Goal: Information Seeking & Learning: Learn about a topic

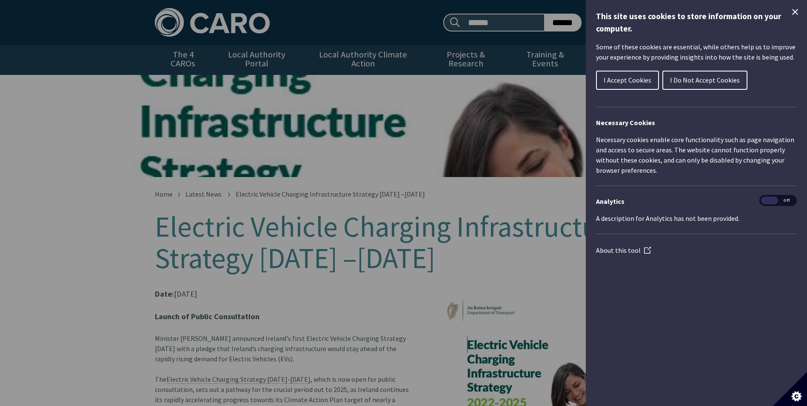
click at [712, 80] on span "I Do Not Accept Cookies" at bounding box center [705, 80] width 70 height 9
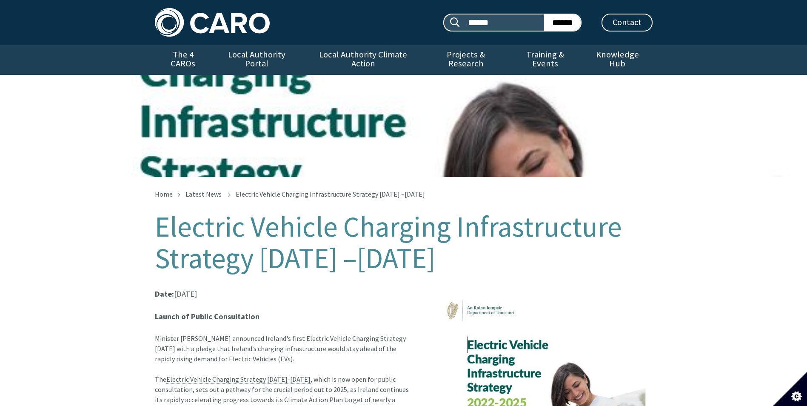
click at [247, 27] on img at bounding box center [212, 22] width 115 height 28
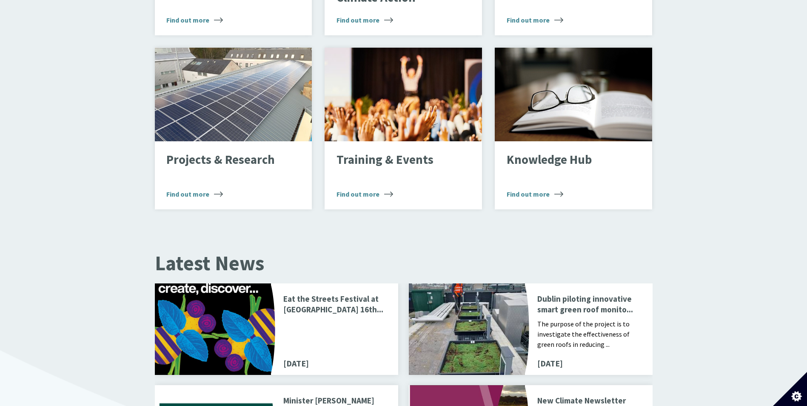
scroll to position [723, 0]
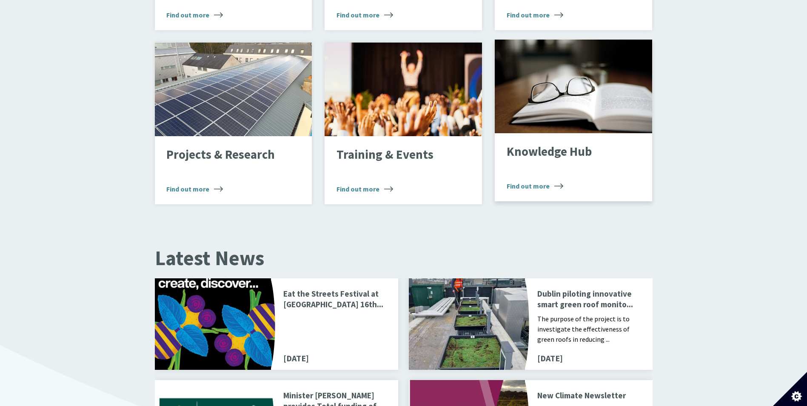
click at [564, 191] on div "Knowledge Hub Find out more" at bounding box center [573, 167] width 157 height 68
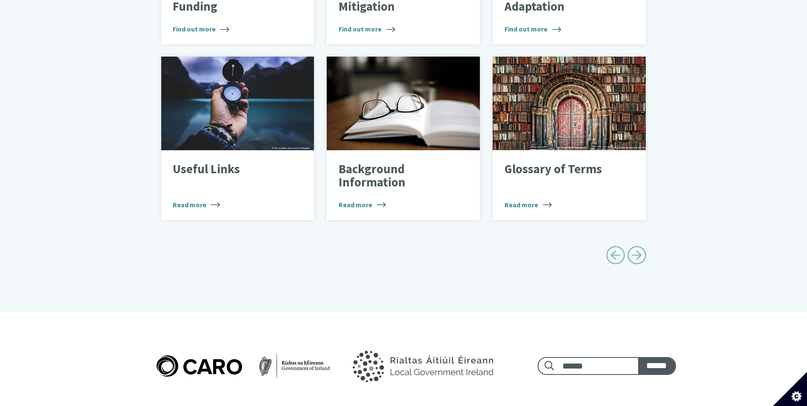
scroll to position [248, 0]
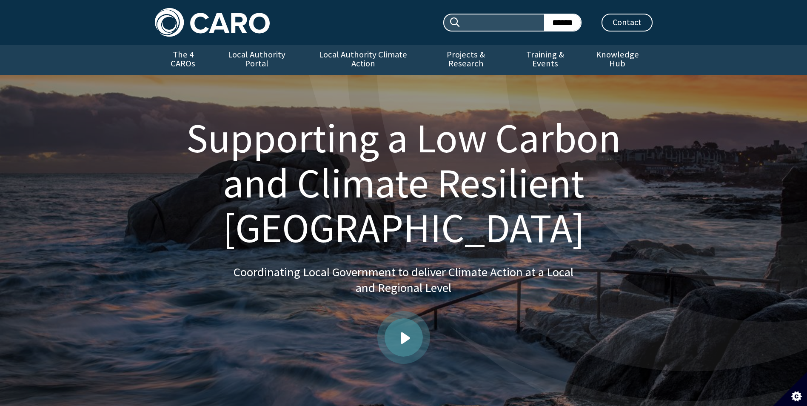
scroll to position [723, 0]
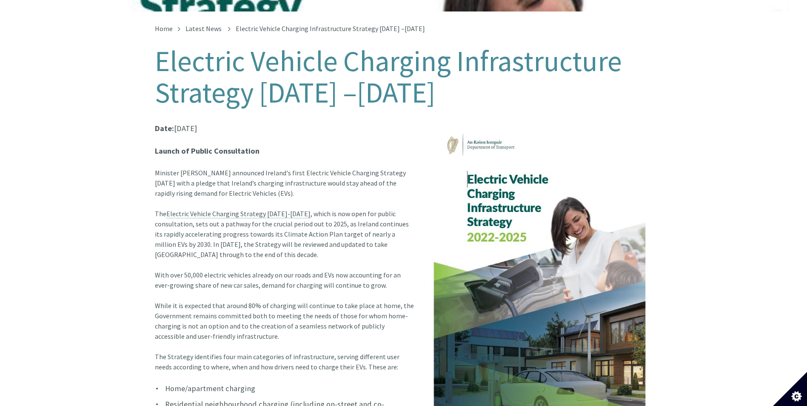
scroll to position [170, 0]
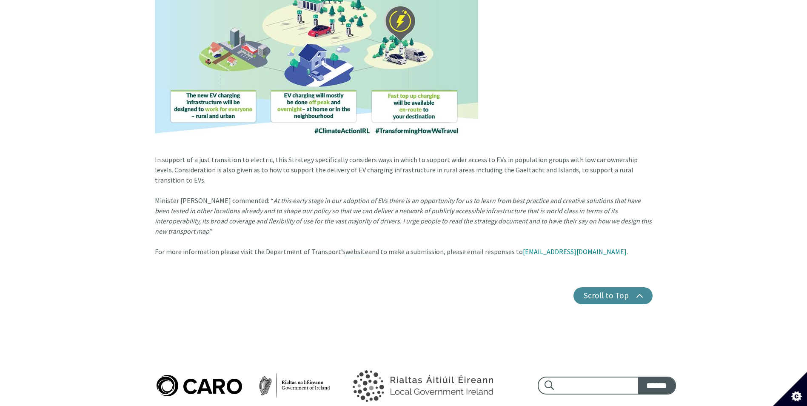
scroll to position [766, 0]
